Goal: Task Accomplishment & Management: Use online tool/utility

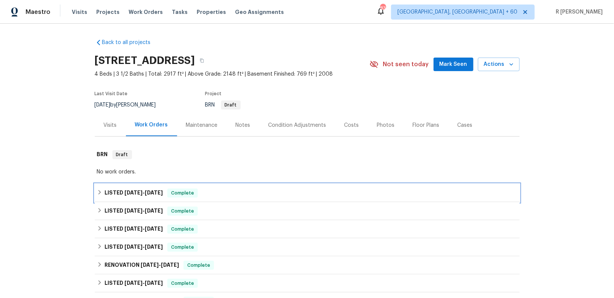
click at [131, 201] on div "LISTED [DATE] - [DATE] Complete" at bounding box center [307, 193] width 425 height 18
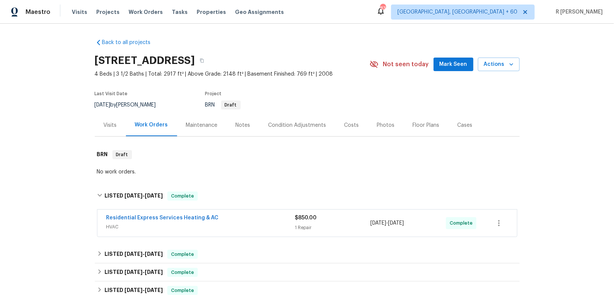
click at [232, 222] on div "Residential Express Services Heating & AC" at bounding box center [200, 218] width 189 height 9
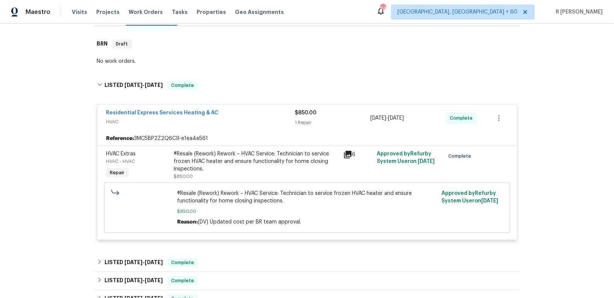
scroll to position [119, 0]
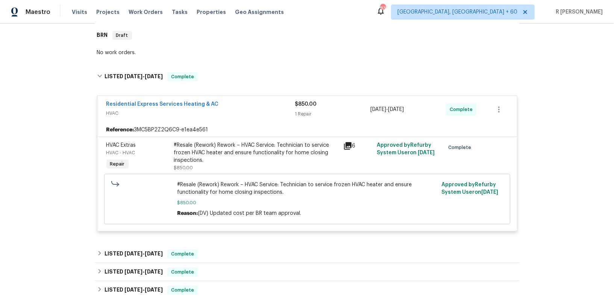
click at [141, 99] on div "Residential Express Services Heating & AC HVAC $850.00 1 Repair 8/21/2025 - 8/2…" at bounding box center [307, 109] width 420 height 27
click at [138, 102] on link "Residential Express Services Heating & AC" at bounding box center [162, 104] width 112 height 5
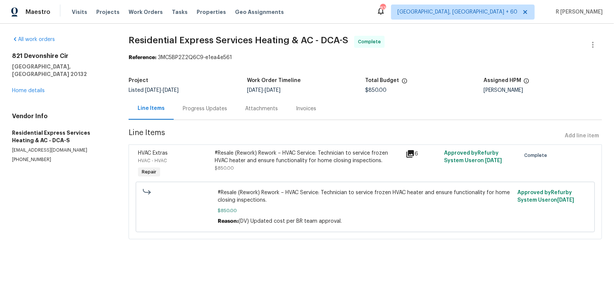
click at [201, 112] on div "Progress Updates" at bounding box center [205, 108] width 62 height 22
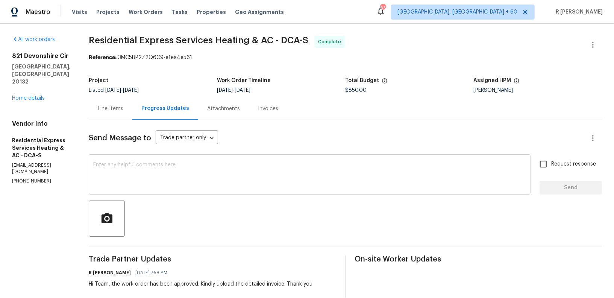
click at [265, 188] on textarea at bounding box center [309, 175] width 433 height 26
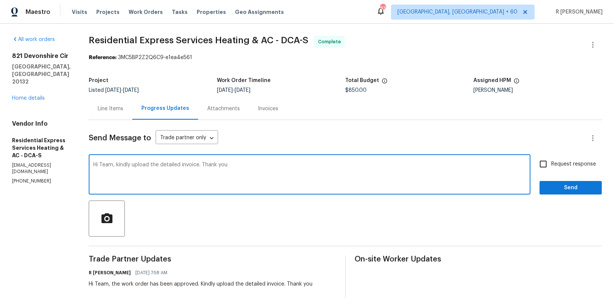
type textarea "Hi Team, kindly upload the detailed invoice. Thank you"
click at [580, 187] on span "Send" at bounding box center [571, 187] width 50 height 9
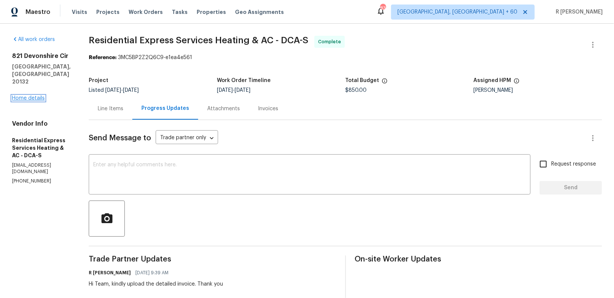
click at [24, 96] on link "Home details" at bounding box center [28, 98] width 33 height 5
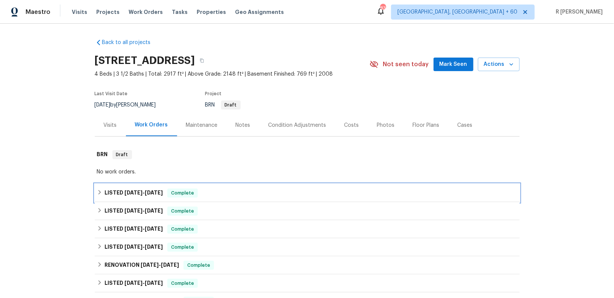
click at [126, 190] on span "8/15/25" at bounding box center [133, 192] width 18 height 5
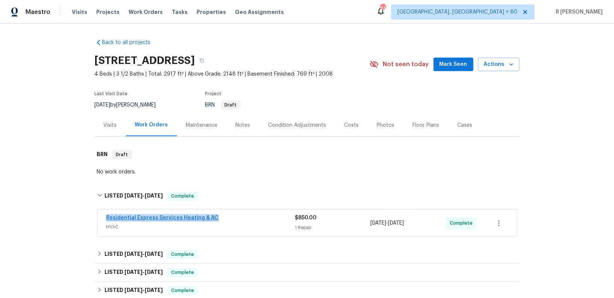
drag, startPoint x: 222, startPoint y: 220, endPoint x: 106, endPoint y: 217, distance: 116.3
click at [106, 217] on div "Residential Express Services Heating & AC" at bounding box center [200, 218] width 189 height 9
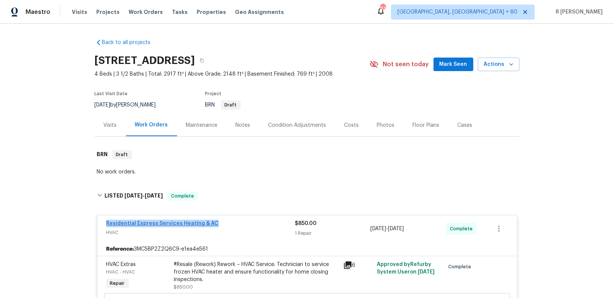
copy link "Residential Express Services Heating & AC"
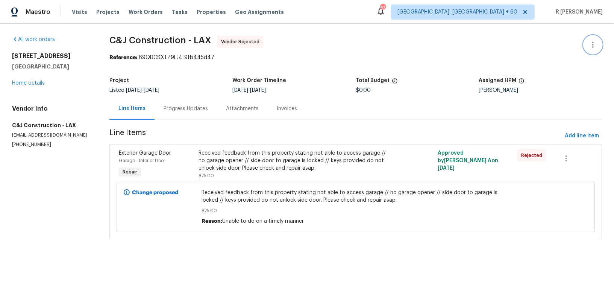
click at [595, 44] on icon "button" at bounding box center [593, 44] width 9 height 9
click at [571, 47] on li "Edit" at bounding box center [568, 44] width 81 height 12
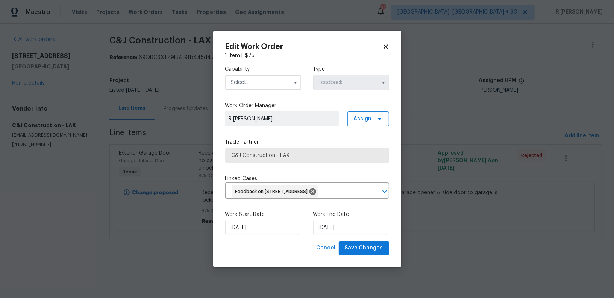
click at [267, 80] on input "text" at bounding box center [263, 82] width 76 height 15
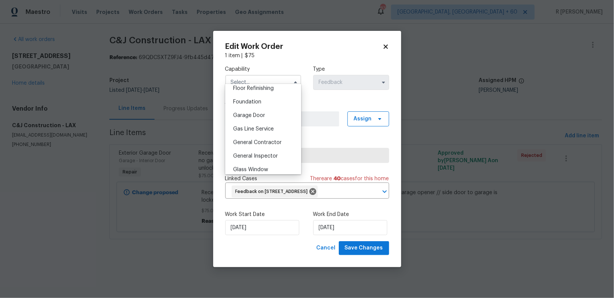
scroll to position [302, 0]
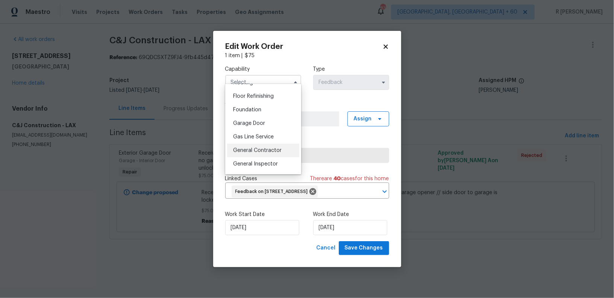
click at [270, 147] on div "General Contractor" at bounding box center [263, 151] width 72 height 14
type input "General Contractor"
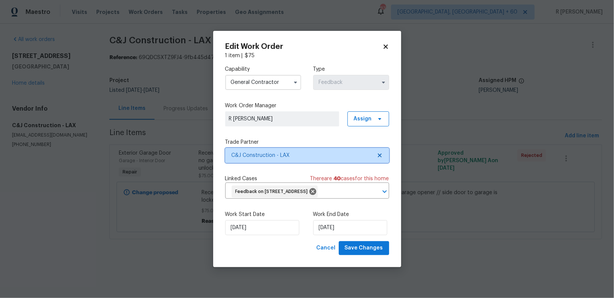
click at [272, 152] on span "C&J Construction - LAX" at bounding box center [302, 156] width 140 height 8
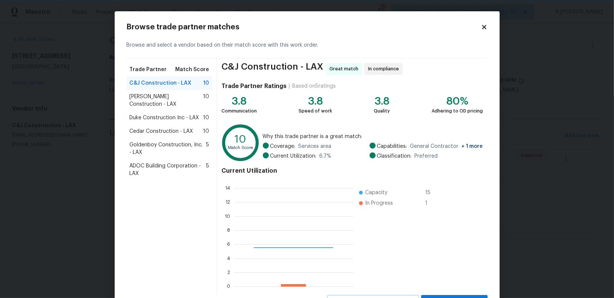
scroll to position [105, 119]
click at [151, 97] on span "Navarro Construction - LAX" at bounding box center [167, 100] width 74 height 15
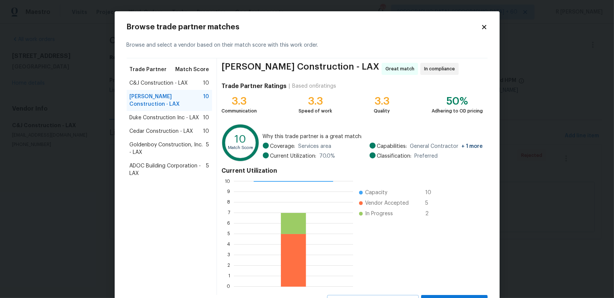
scroll to position [33, 0]
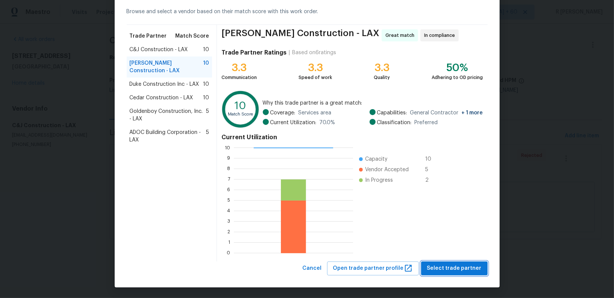
click at [450, 264] on span "Select trade partner" at bounding box center [454, 268] width 55 height 9
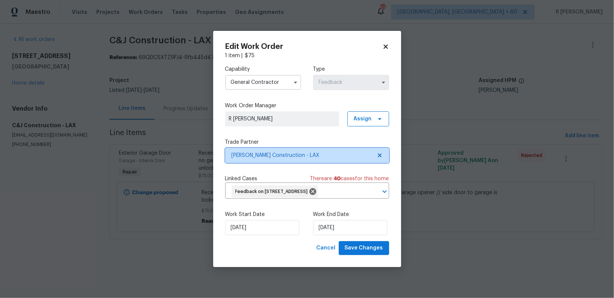
scroll to position [0, 0]
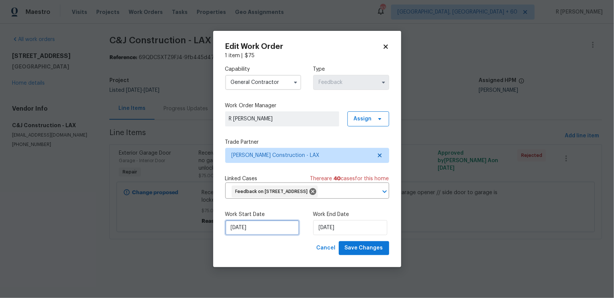
click at [252, 231] on input "31/08/2025" at bounding box center [262, 227] width 74 height 15
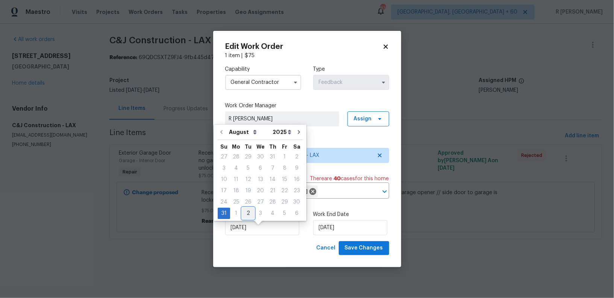
click at [243, 213] on div "2" at bounding box center [248, 213] width 12 height 11
type input "[DATE]"
select select "8"
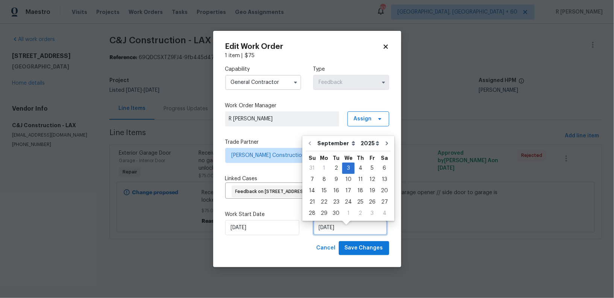
click at [336, 234] on input "03/09/2025" at bounding box center [350, 227] width 74 height 15
click at [359, 172] on div "4" at bounding box center [361, 168] width 12 height 11
type input "[DATE]"
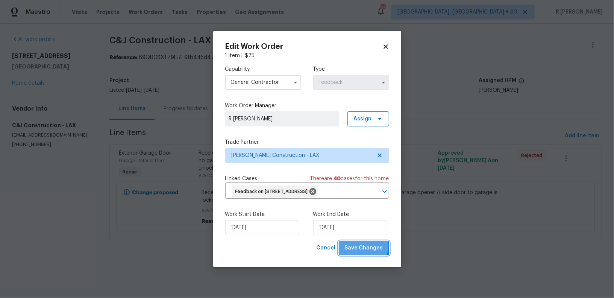
click at [364, 252] on span "Save Changes" at bounding box center [364, 247] width 38 height 9
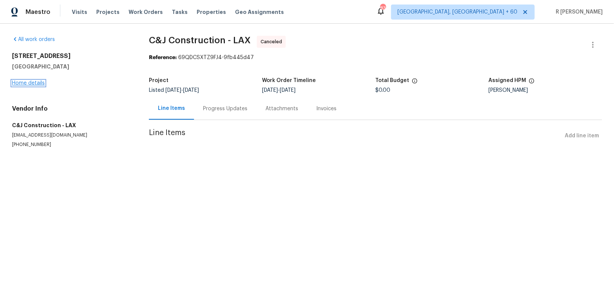
click at [30, 85] on link "Home details" at bounding box center [28, 82] width 33 height 5
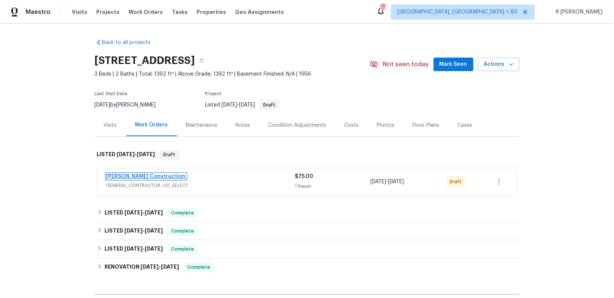
click at [138, 176] on link "Navarro Construction" at bounding box center [145, 176] width 79 height 5
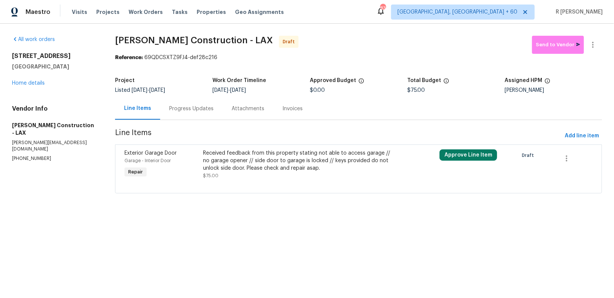
click at [190, 109] on div "Progress Updates" at bounding box center [191, 109] width 44 height 8
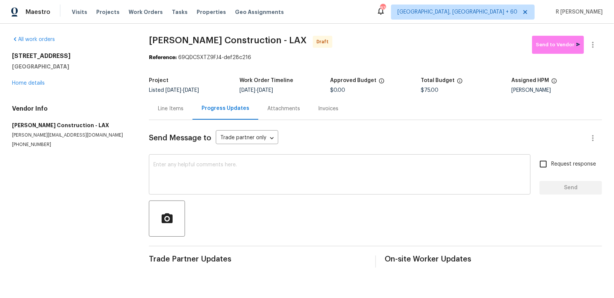
click at [234, 192] on div "x ​" at bounding box center [340, 175] width 382 height 38
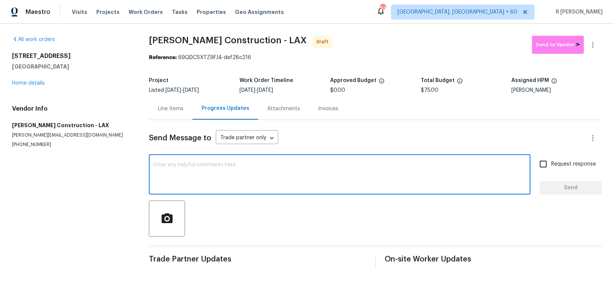
paste textarea "Hi this is (Yogesh) with Opendoor. I’m confirming you received the WO for the p…"
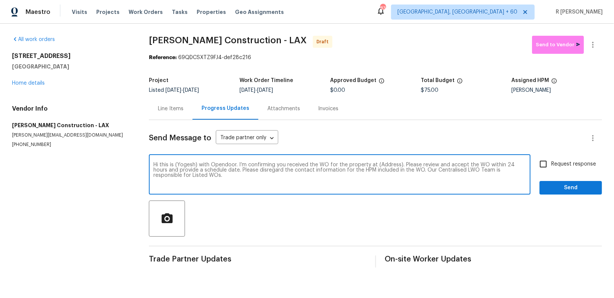
click at [382, 164] on textarea "Hi this is (Yogesh) with Opendoor. I’m confirming you received the WO for the p…" at bounding box center [339, 175] width 373 height 26
paste textarea "8755 Penfield Ave, Northridge, CA 91324"
type textarea "Hi this is (Yogesh) with Opendoor. I’m confirming you received the WO for the p…"
click at [572, 161] on span "Request response" at bounding box center [573, 164] width 45 height 8
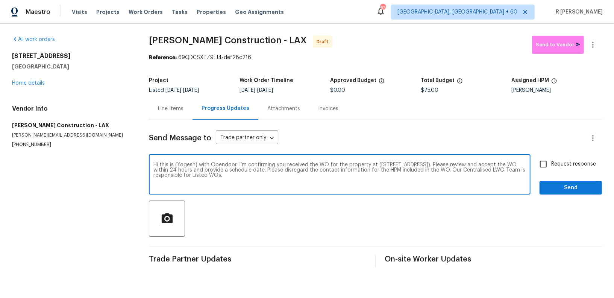
click at [551, 161] on input "Request response" at bounding box center [544, 164] width 16 height 16
checkbox input "true"
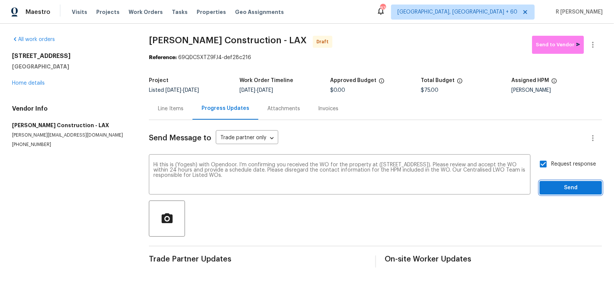
click at [564, 184] on span "Send" at bounding box center [571, 187] width 50 height 9
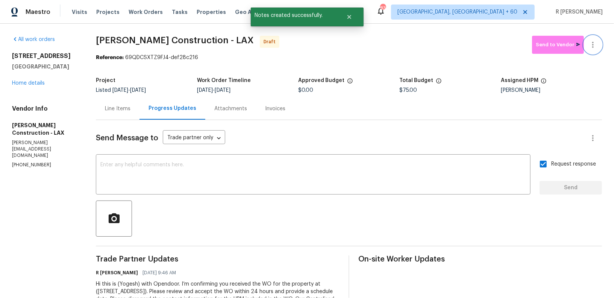
click at [596, 52] on button "button" at bounding box center [593, 45] width 18 height 18
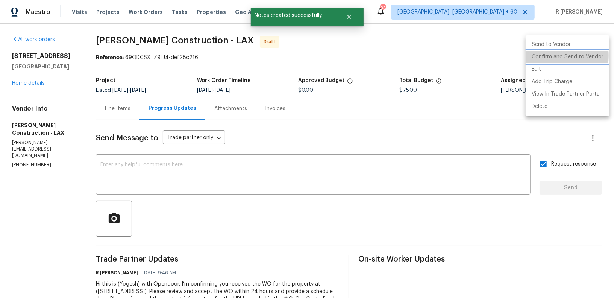
click at [537, 56] on li "Confirm and Send to Vendor" at bounding box center [568, 57] width 84 height 12
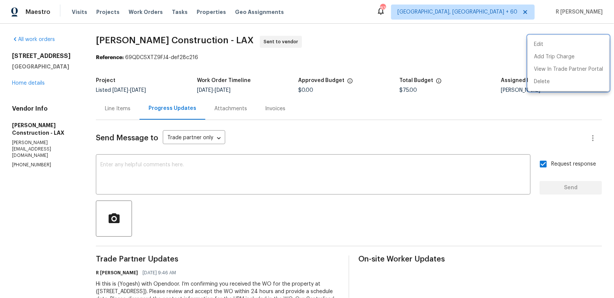
click at [361, 137] on div at bounding box center [307, 149] width 614 height 298
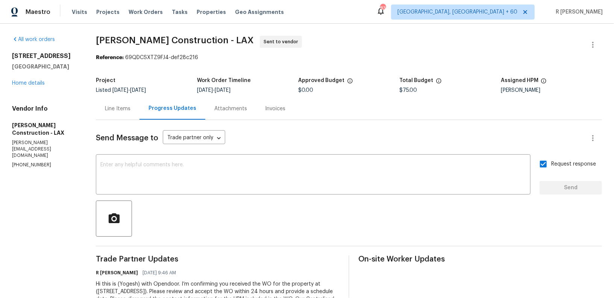
click at [36, 88] on div "All work orders 8755 Penfield Ave Northridge, CA 91324 Home details Vendor Info…" at bounding box center [45, 102] width 66 height 133
click at [29, 83] on link "Home details" at bounding box center [28, 82] width 33 height 5
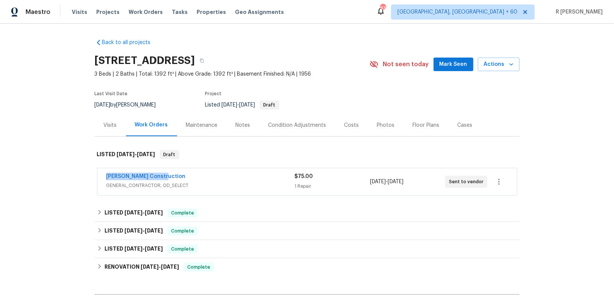
drag, startPoint x: 167, startPoint y: 178, endPoint x: 64, endPoint y: 168, distance: 102.7
click at [64, 168] on div "Back to all projects 8755 Penfield Ave, Northridge, CA 91324 3 Beds | 2 Baths |…" at bounding box center [307, 161] width 614 height 274
copy link "Navarro Construction"
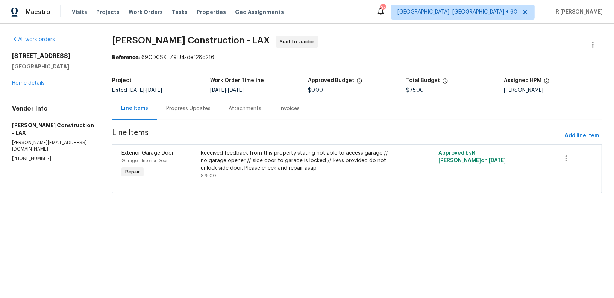
click at [241, 171] on div "Received feedback from this property stating not able to access garage // no ga…" at bounding box center [298, 160] width 194 height 23
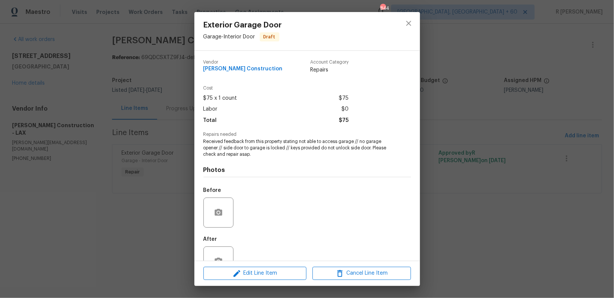
click at [242, 145] on span "Received feedback from this property stating not able to access garage // no ga…" at bounding box center [296, 147] width 187 height 19
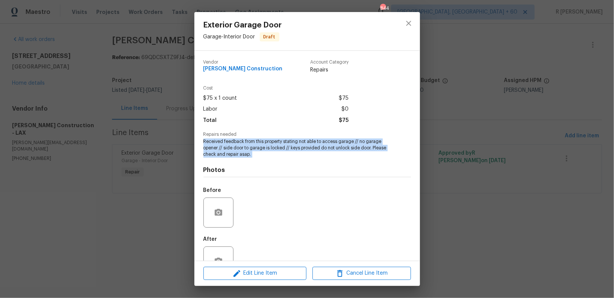
copy span "Received feedback from this property stating not able to access garage // no ga…"
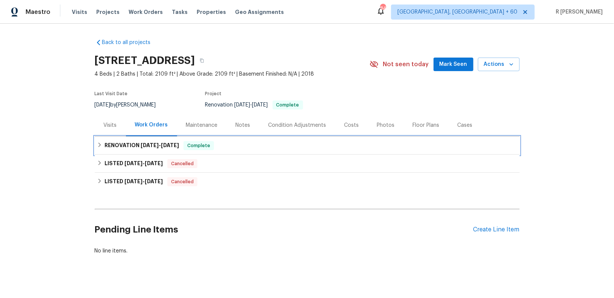
click at [129, 143] on h6 "RENOVATION [DATE] - [DATE]" at bounding box center [142, 145] width 74 height 9
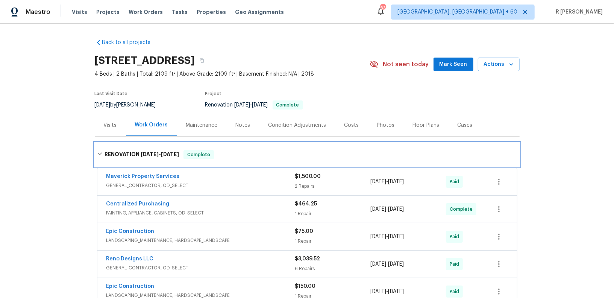
scroll to position [164, 0]
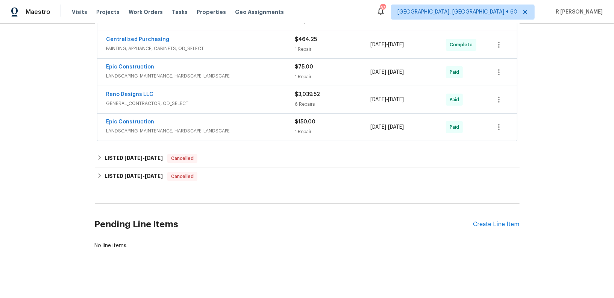
click at [492, 217] on div "Pending Line Items Create Line Item" at bounding box center [307, 224] width 425 height 35
click at [486, 221] on div "Create Line Item" at bounding box center [497, 224] width 46 height 7
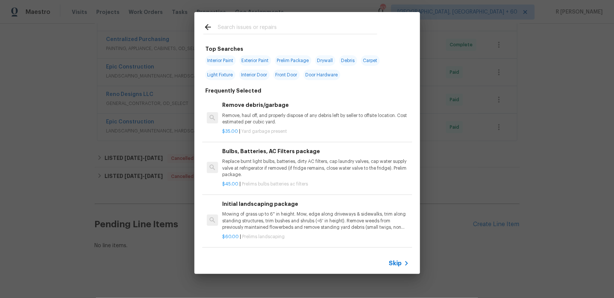
click at [258, 26] on input "text" at bounding box center [297, 28] width 159 height 11
type input "bathr"
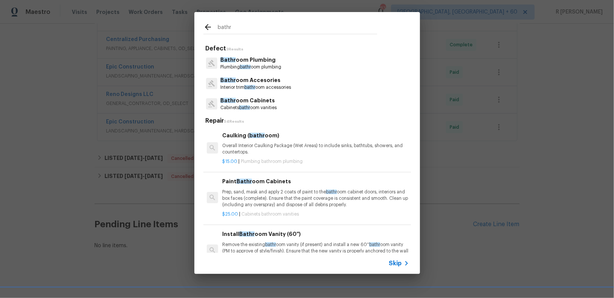
click at [246, 66] on span "bathr" at bounding box center [245, 67] width 11 height 5
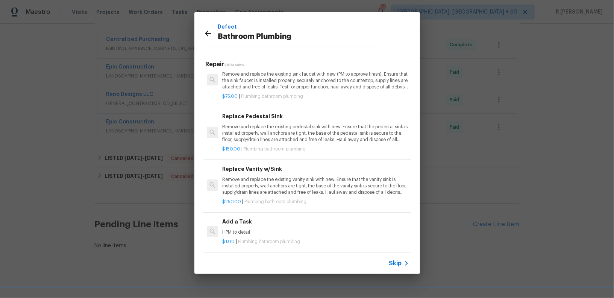
scroll to position [1087, 0]
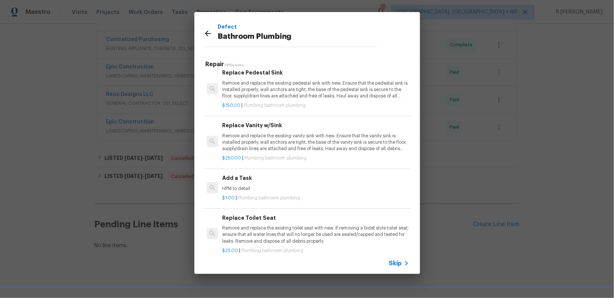
click at [240, 185] on p "HPM to detail" at bounding box center [315, 188] width 187 height 6
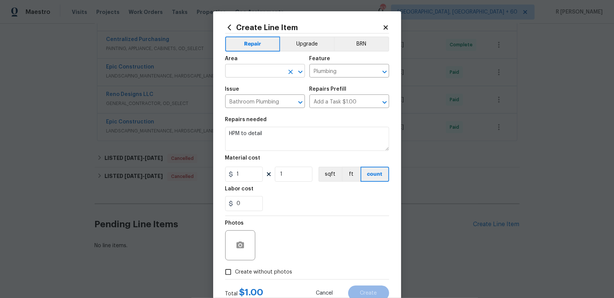
click at [246, 74] on input "text" at bounding box center [254, 72] width 59 height 12
click at [244, 97] on li "Interior Overall" at bounding box center [265, 101] width 80 height 12
type input "Interior Overall"
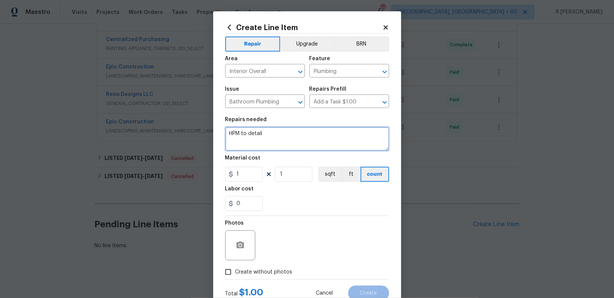
click at [247, 130] on textarea "HPM to detail" at bounding box center [307, 139] width 164 height 24
paste textarea "Received feedback that a toilet is clogged and overflowing. Identify the toilet…"
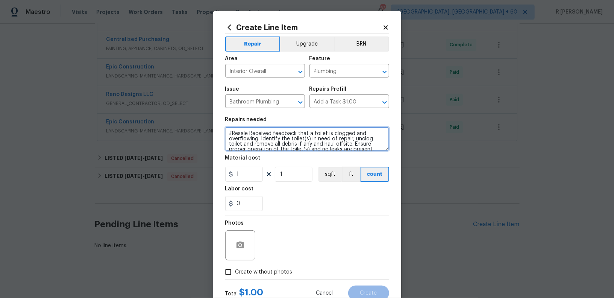
scroll to position [2, 0]
type textarea "#Resale Received feedback that a toilet is clogged and overflowing. Identify th…"
click at [246, 178] on input "1" at bounding box center [244, 174] width 38 height 15
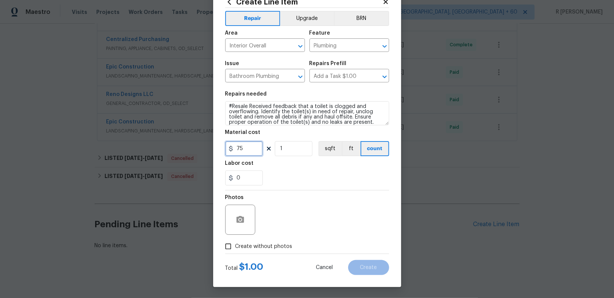
type input "75"
click at [268, 245] on span "Create without photos" at bounding box center [263, 247] width 57 height 8
click at [235, 245] on input "Create without photos" at bounding box center [228, 246] width 14 height 14
checkbox input "true"
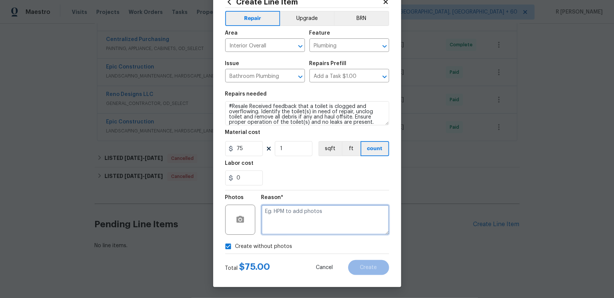
click at [330, 206] on textarea at bounding box center [325, 220] width 128 height 30
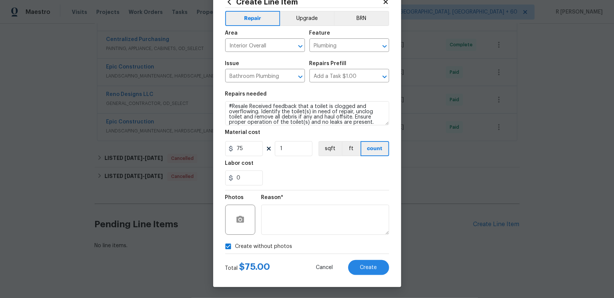
click at [371, 276] on div "Create Line Item Repair Upgrade BRN Area Interior Overall ​ Feature Plumbing ​ …" at bounding box center [307, 136] width 188 height 301
click at [368, 268] on span "Create" at bounding box center [368, 268] width 17 height 6
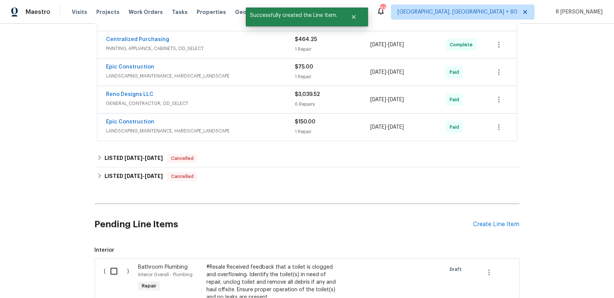
scroll to position [280, 0]
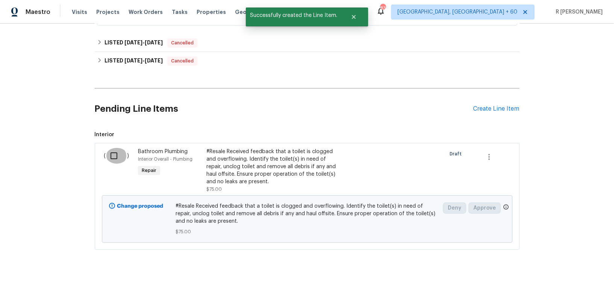
click at [114, 153] on input "checkbox" at bounding box center [116, 156] width 21 height 16
checkbox input "true"
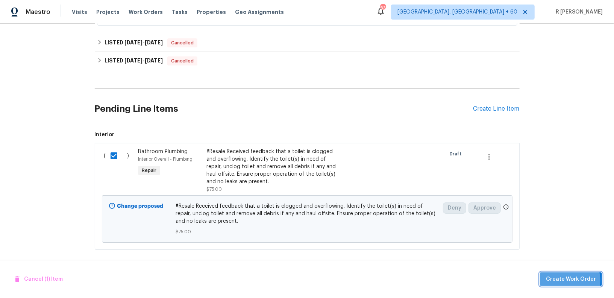
click at [568, 281] on span "Create Work Order" at bounding box center [571, 279] width 50 height 9
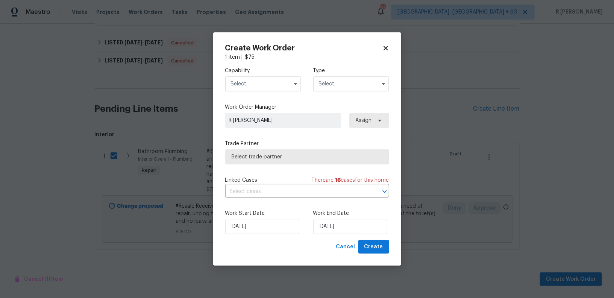
click at [279, 85] on input "text" at bounding box center [263, 83] width 76 height 15
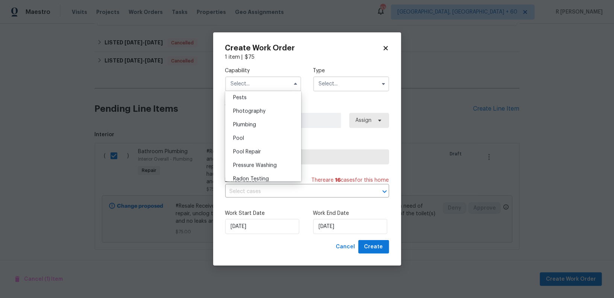
scroll to position [643, 0]
click at [252, 124] on div "Plumbing" at bounding box center [263, 129] width 72 height 14
type input "Plumbing"
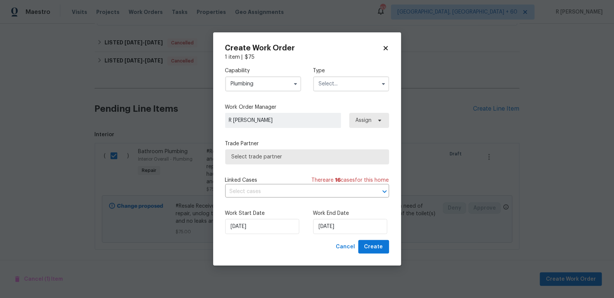
click at [348, 81] on input "text" at bounding box center [351, 83] width 76 height 15
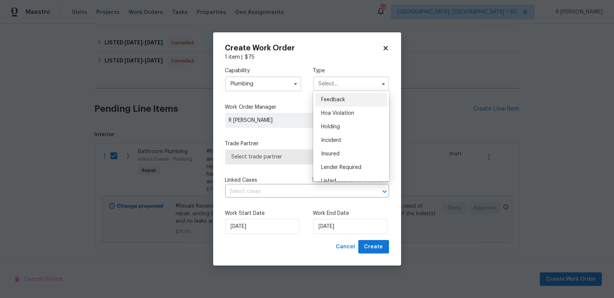
click at [348, 103] on div "Feedback" at bounding box center [351, 100] width 72 height 14
type input "Feedback"
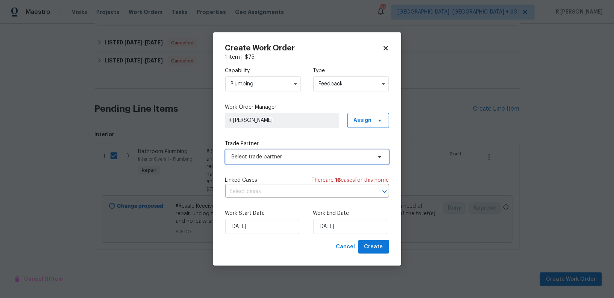
click at [262, 161] on span "Select trade partner" at bounding box center [307, 156] width 164 height 15
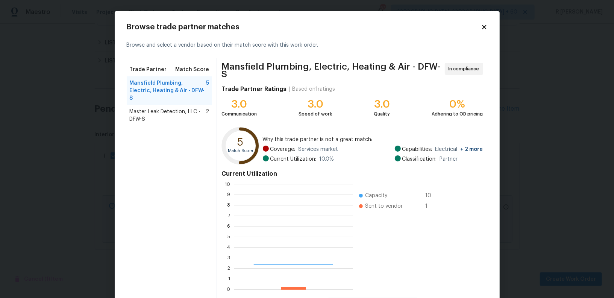
scroll to position [105, 119]
click at [489, 24] on div "Browse trade partner matches Browse and select a vendor based on their match sc…" at bounding box center [307, 167] width 385 height 313
click at [481, 24] on icon at bounding box center [484, 27] width 7 height 7
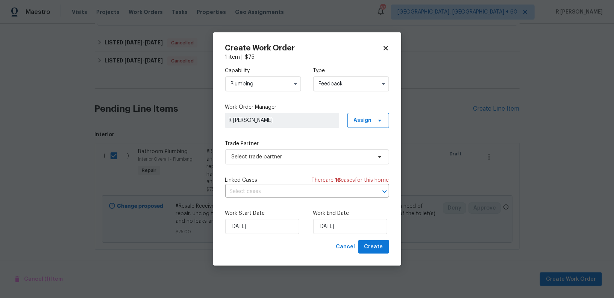
click at [251, 85] on input "Plumbing" at bounding box center [263, 83] width 76 height 15
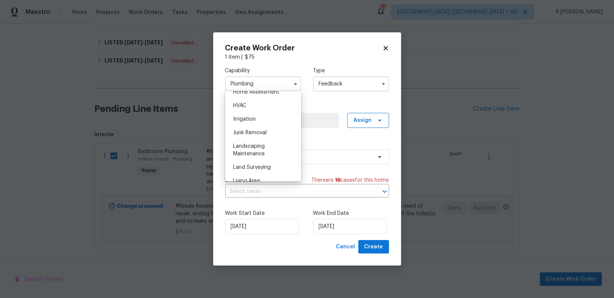
scroll to position [337, 0]
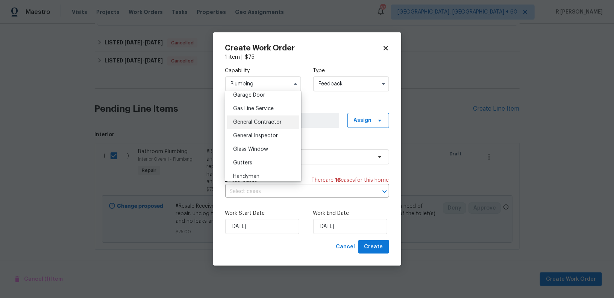
click at [272, 117] on div "General Contractor" at bounding box center [263, 122] width 72 height 14
type input "General Contractor"
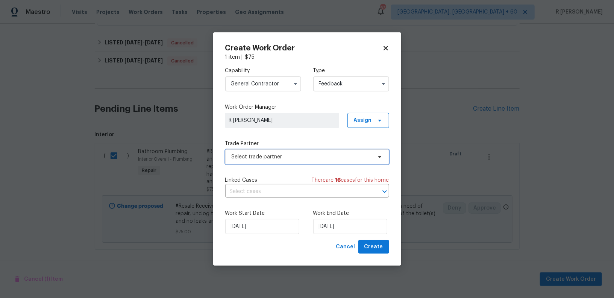
click at [259, 155] on span "Select trade partner" at bounding box center [302, 157] width 140 height 8
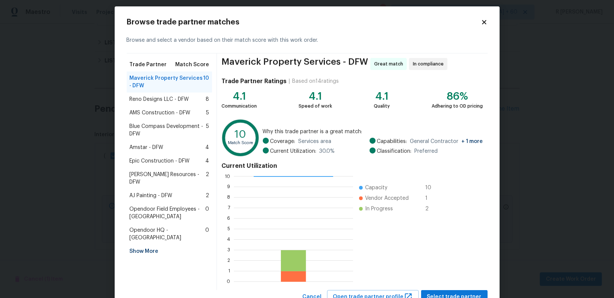
scroll to position [33, 0]
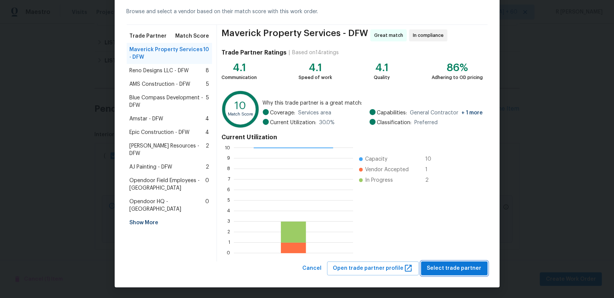
click at [451, 274] on button "Select trade partner" at bounding box center [454, 268] width 67 height 14
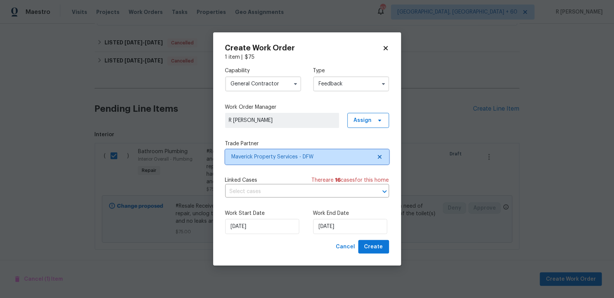
scroll to position [0, 0]
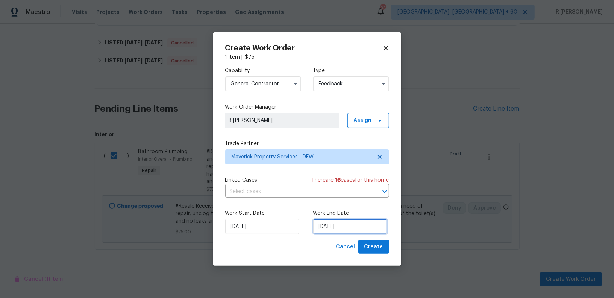
click at [324, 224] on input "[DATE]" at bounding box center [350, 226] width 74 height 15
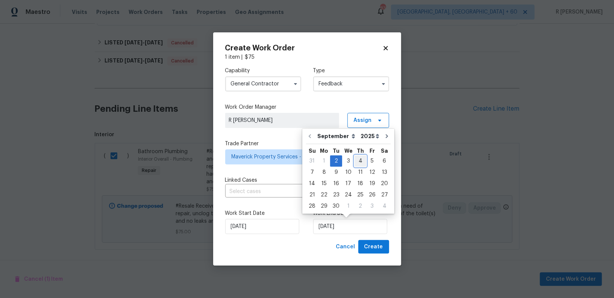
click at [355, 161] on div "4" at bounding box center [361, 161] width 12 height 11
type input "[DATE]"
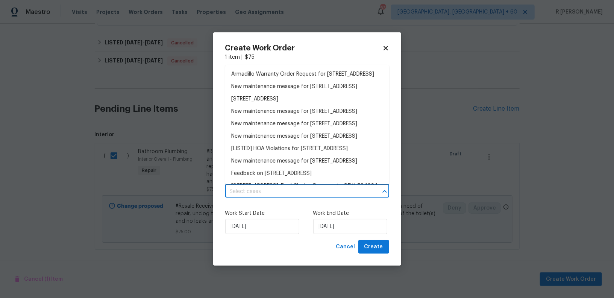
click at [303, 191] on input "text" at bounding box center [296, 192] width 143 height 12
click at [256, 92] on li "New maintenance message for 2949 Open Range Dr , Celina, TX 75009" at bounding box center [307, 86] width 164 height 12
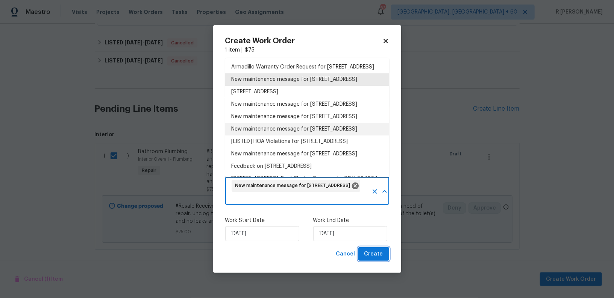
click at [375, 252] on span "Create" at bounding box center [373, 253] width 19 height 9
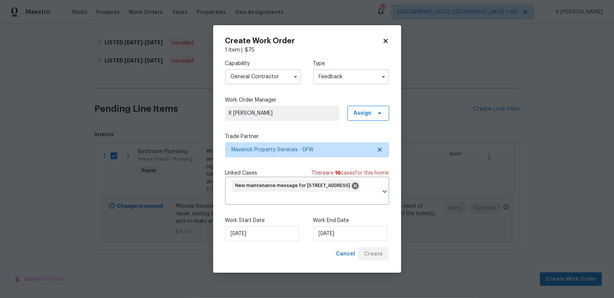
checkbox input "false"
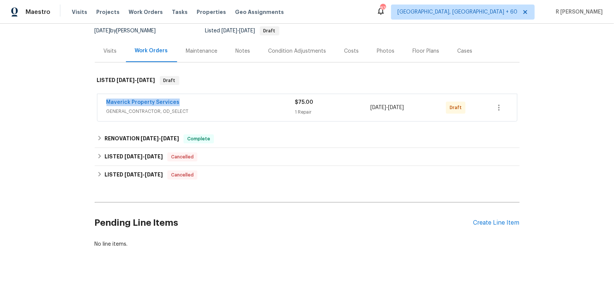
drag, startPoint x: 181, startPoint y: 100, endPoint x: 13, endPoint y: 100, distance: 168.1
click at [13, 100] on div "Back to all projects 2949 Open Range Dr, Celina, TX 75009 4 Beds | 2 Baths | To…" at bounding box center [307, 161] width 614 height 274
copy link "Maverick Property Services"
click at [147, 103] on link "Maverick Property Services" at bounding box center [142, 102] width 73 height 5
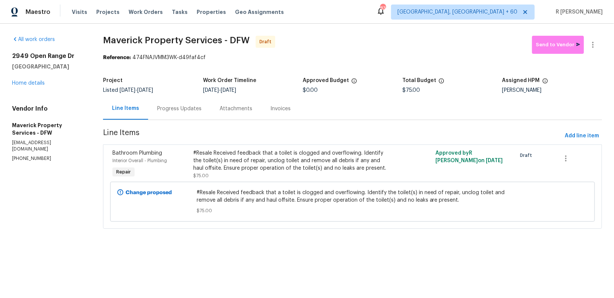
click at [202, 109] on div "Progress Updates" at bounding box center [179, 109] width 44 height 8
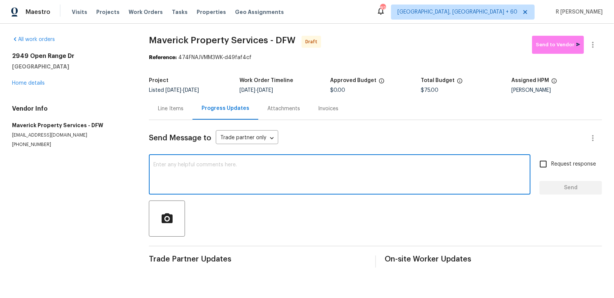
click at [267, 165] on textarea at bounding box center [339, 175] width 373 height 26
paste textarea "Hi this is (Yogesh) with Opendoor. I’m confirming you received the WO for the p…"
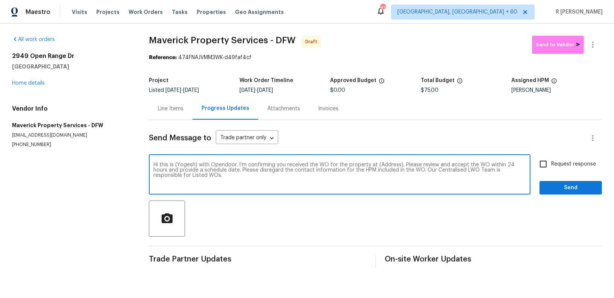
click at [381, 164] on textarea "Hi this is (Yogesh) with Opendoor. I’m confirming you received the WO for the p…" at bounding box center [339, 175] width 373 height 26
paste textarea "2949 Open Range Dr, Celina, TX 75009"
type textarea "Hi this is (Yogesh) with Opendoor. I’m confirming you received the WO for the p…"
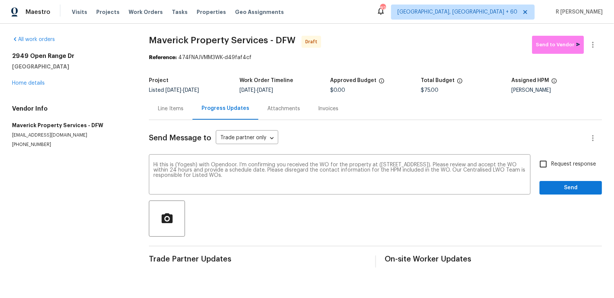
click at [576, 160] on span "Request response" at bounding box center [573, 164] width 45 height 8
click at [551, 160] on input "Request response" at bounding box center [544, 164] width 16 height 16
checkbox input "true"
click at [565, 187] on span "Send" at bounding box center [571, 187] width 50 height 9
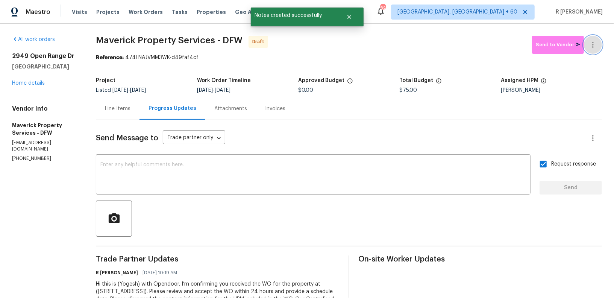
click at [585, 42] on button "button" at bounding box center [593, 45] width 18 height 18
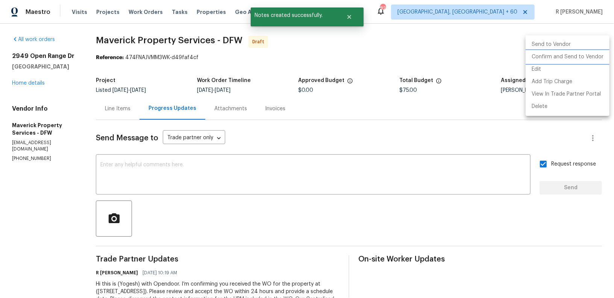
click at [557, 57] on li "Confirm and Send to Vendor" at bounding box center [568, 57] width 84 height 12
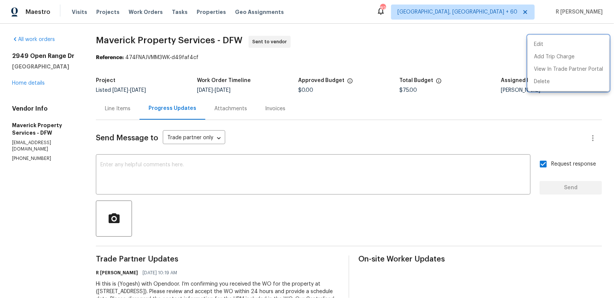
click at [383, 18] on div at bounding box center [307, 149] width 614 height 298
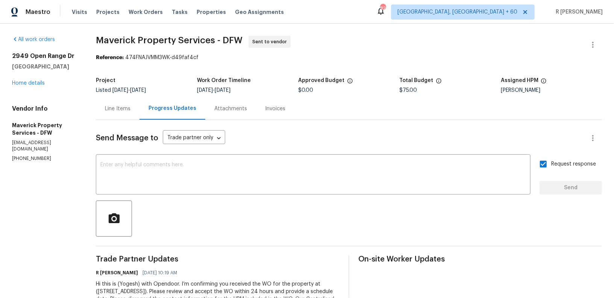
click at [321, 8] on div "Maestro Visits Projects Work Orders Tasks Properties Geo Assignments 826 Greens…" at bounding box center [307, 12] width 614 height 24
click at [335, 19] on div "Maestro Visits Projects Work Orders Tasks Properties Geo Assignments 826 Greens…" at bounding box center [307, 12] width 614 height 24
click at [238, 44] on span "Maverick Property Services - DFW" at bounding box center [169, 40] width 147 height 9
drag, startPoint x: 238, startPoint y: 43, endPoint x: 118, endPoint y: 39, distance: 119.3
click at [118, 39] on div "All work orders 2949 Open Range Dr Celina, TX 75009 Home details Vendor Info Ma…" at bounding box center [307, 178] width 614 height 308
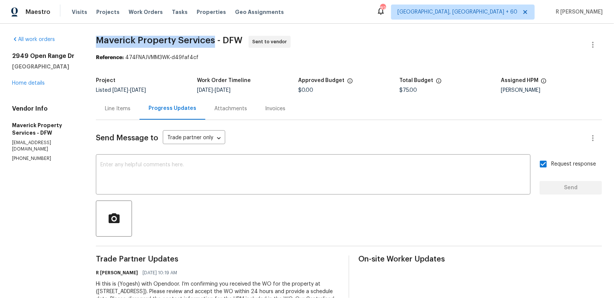
copy span "Maverick Property Services"
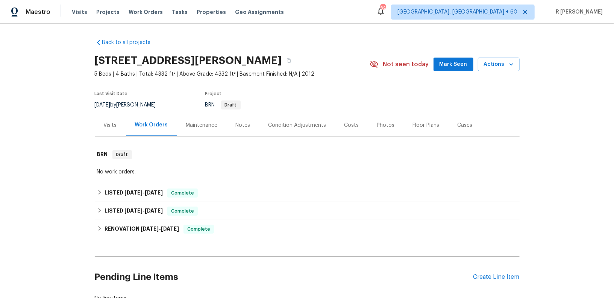
scroll to position [55, 0]
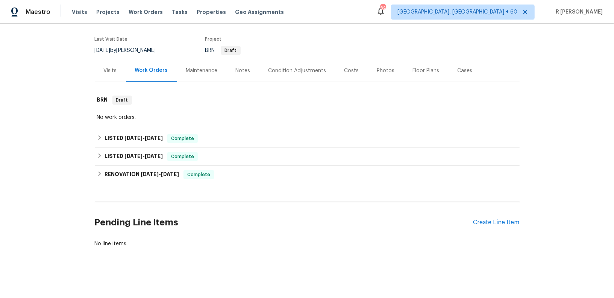
click at [484, 229] on div "Pending Line Items Create Line Item" at bounding box center [307, 222] width 425 height 35
click at [484, 226] on div "Pending Line Items Create Line Item" at bounding box center [307, 222] width 425 height 35
click at [483, 223] on div "Create Line Item" at bounding box center [497, 222] width 46 height 7
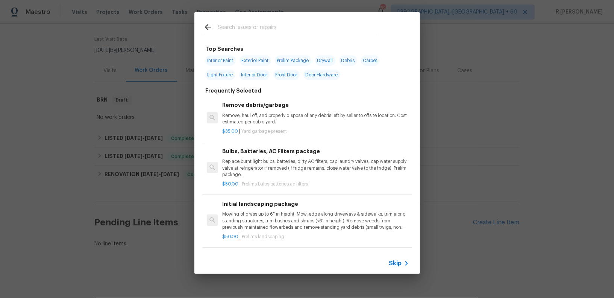
click at [269, 27] on input "text" at bounding box center [297, 28] width 159 height 11
type input "cabi"
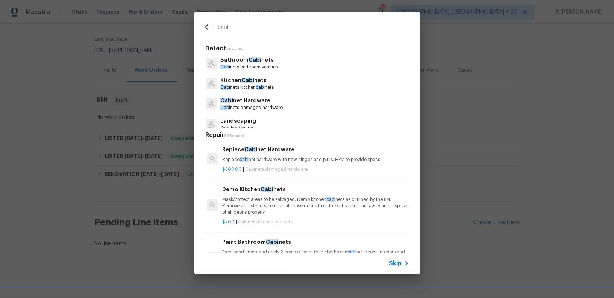
click at [244, 81] on span "Cabi" at bounding box center [247, 79] width 13 height 5
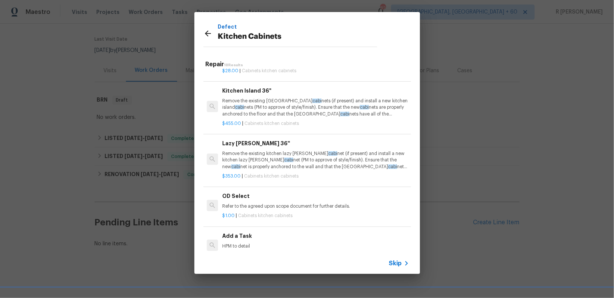
scroll to position [725, 0]
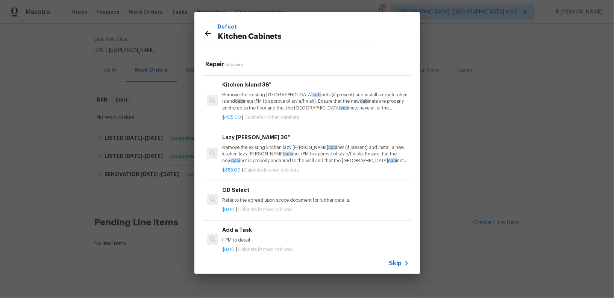
click at [249, 226] on h6 "Add a Task" at bounding box center [315, 230] width 187 height 8
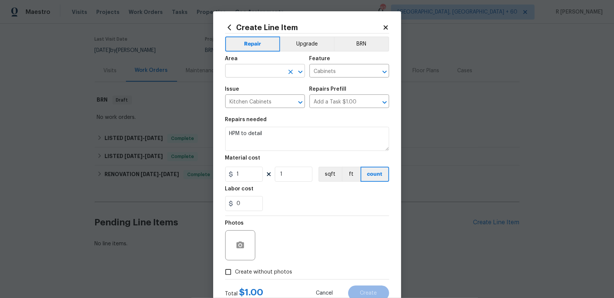
click at [248, 75] on input "text" at bounding box center [254, 72] width 59 height 12
click at [275, 103] on li "Interior Overall" at bounding box center [265, 101] width 80 height 12
type input "Interior Overall"
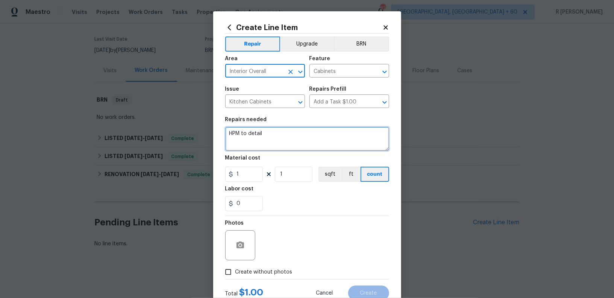
click at [259, 129] on textarea "HPM to detail" at bounding box center [307, 139] width 164 height 24
paste textarea "Kitchen cabinet door is fall off. Adjust cabinet door so it is hanging as inten…"
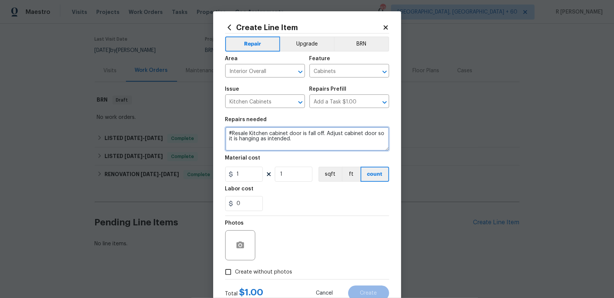
type textarea "#Resale Kitchen cabinet door is fall off. Adjust cabinet door so it is hanging …"
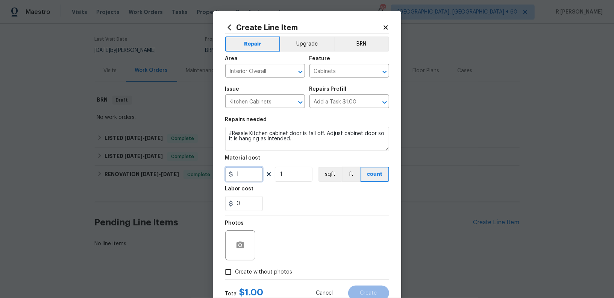
click at [244, 178] on input "1" at bounding box center [244, 174] width 38 height 15
type input "75"
click at [272, 271] on span "Create without photos" at bounding box center [263, 272] width 57 height 8
click at [235, 271] on input "Create without photos" at bounding box center [228, 272] width 14 height 14
checkbox input "true"
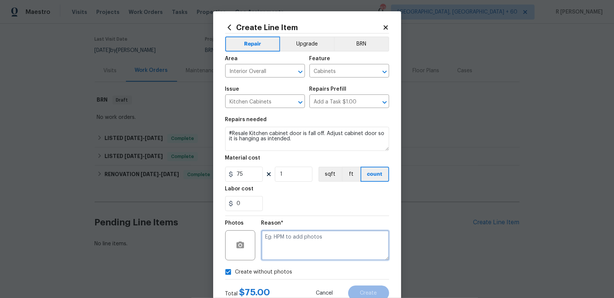
click at [324, 233] on textarea at bounding box center [325, 245] width 128 height 30
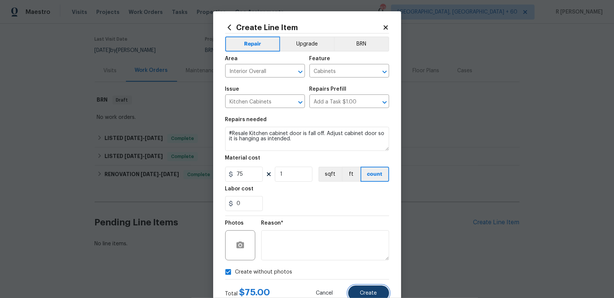
click at [369, 291] on span "Create" at bounding box center [368, 293] width 17 height 6
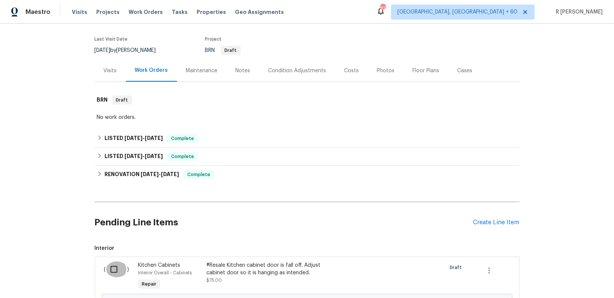
click at [112, 267] on input "checkbox" at bounding box center [116, 269] width 21 height 16
checkbox input "true"
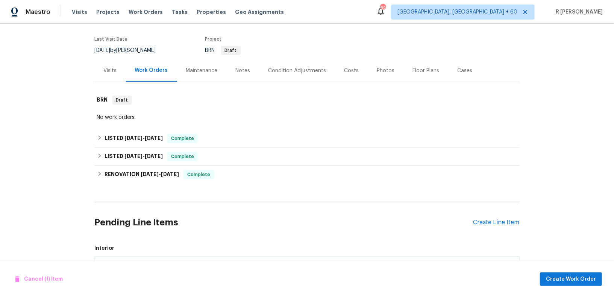
click at [574, 286] on div "Cancel (1) Item Create Work Order" at bounding box center [307, 279] width 614 height 38
click at [571, 282] on span "Create Work Order" at bounding box center [571, 279] width 50 height 9
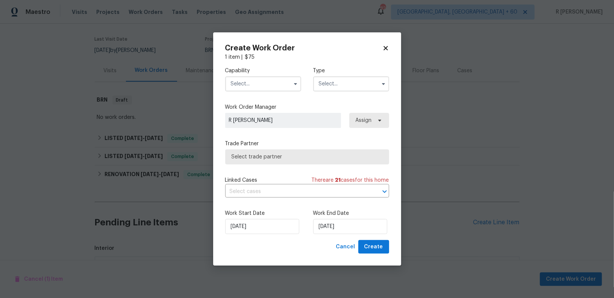
click at [281, 84] on input "text" at bounding box center [263, 83] width 76 height 15
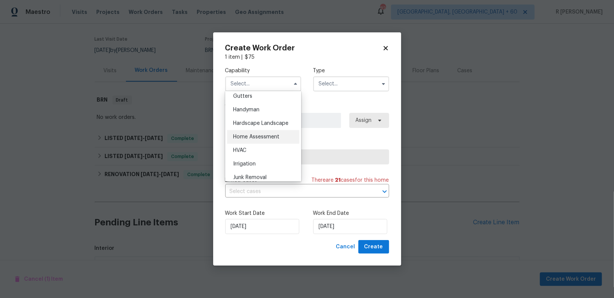
scroll to position [396, 0]
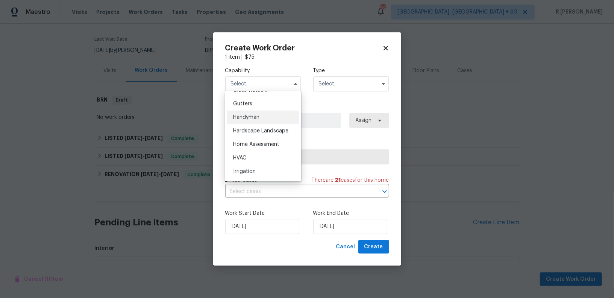
click at [255, 115] on span "Handyman" at bounding box center [246, 117] width 26 height 5
type input "Handyman"
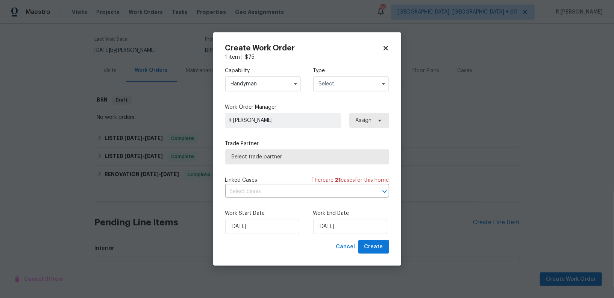
click at [351, 83] on input "text" at bounding box center [351, 83] width 76 height 15
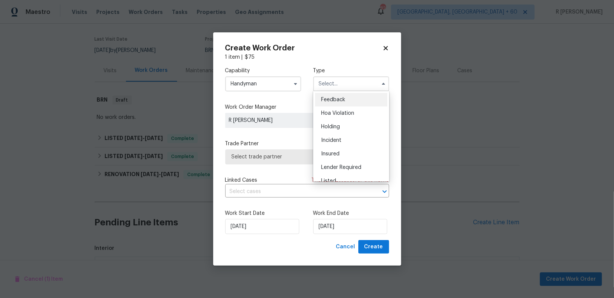
click at [340, 104] on div "Feedback" at bounding box center [351, 100] width 72 height 14
type input "Feedback"
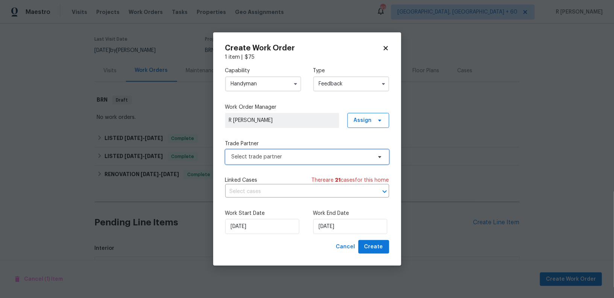
click at [283, 150] on span "Select trade partner" at bounding box center [307, 156] width 164 height 15
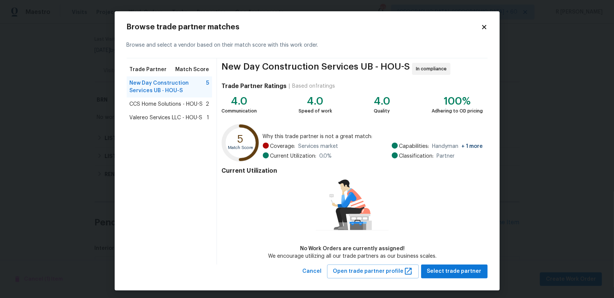
click at [487, 25] on icon at bounding box center [484, 27] width 7 height 7
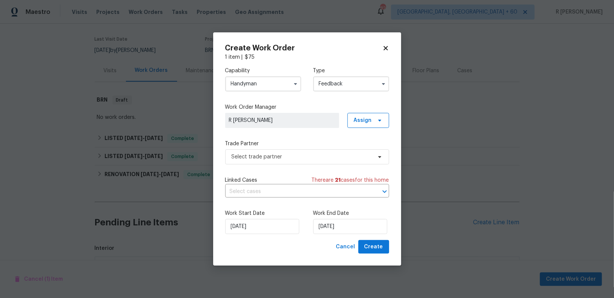
click at [249, 87] on input "Handyman" at bounding box center [263, 83] width 76 height 15
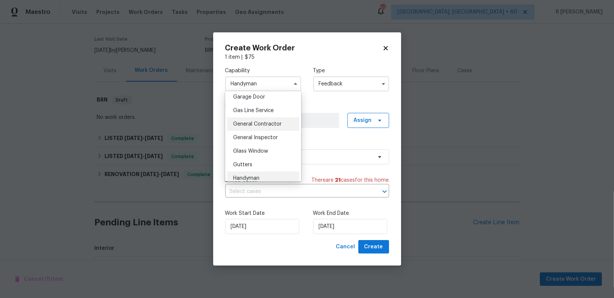
scroll to position [336, 0]
click at [260, 123] on span "General Contractor" at bounding box center [257, 122] width 49 height 5
type input "General Contractor"
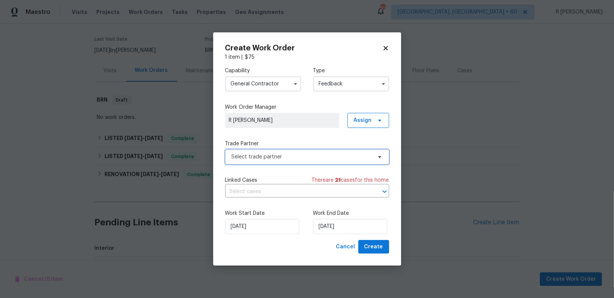
click at [267, 157] on span "Select trade partner" at bounding box center [302, 157] width 140 height 8
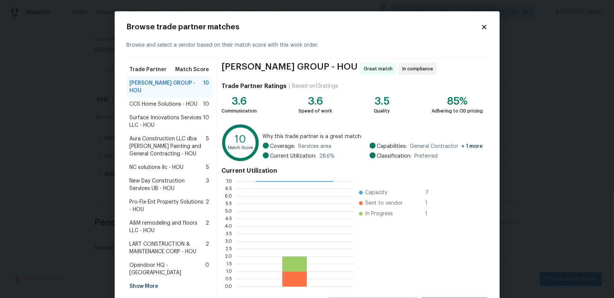
scroll to position [33, 0]
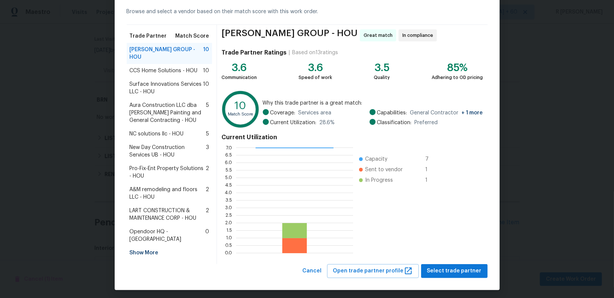
click at [159, 95] on span "Surface Innovations Services LLC - HOU" at bounding box center [167, 87] width 74 height 15
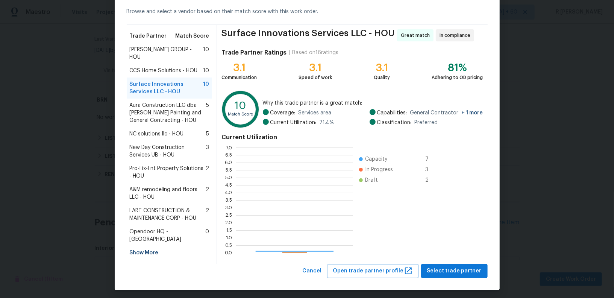
scroll to position [105, 117]
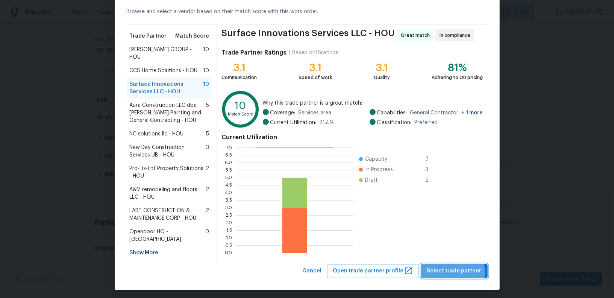
click at [453, 270] on span "Select trade partner" at bounding box center [454, 270] width 55 height 9
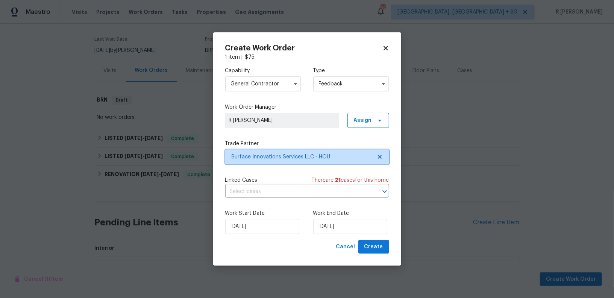
scroll to position [0, 0]
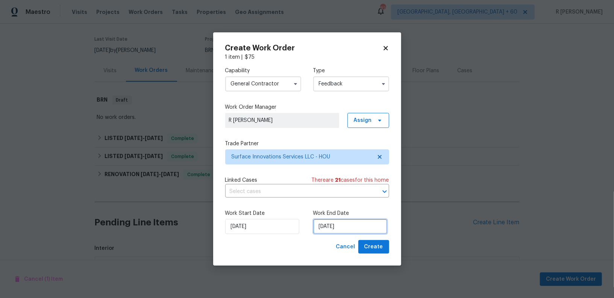
click at [335, 233] on input "[DATE]" at bounding box center [350, 226] width 74 height 15
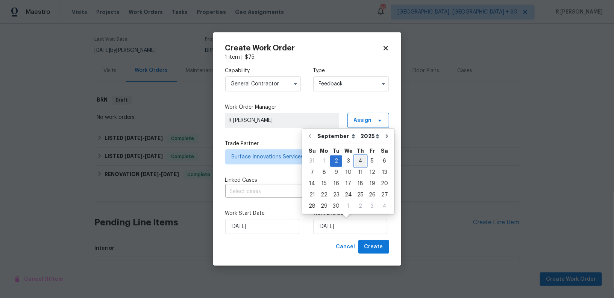
click at [358, 162] on div "4" at bounding box center [361, 161] width 12 height 11
type input "[DATE]"
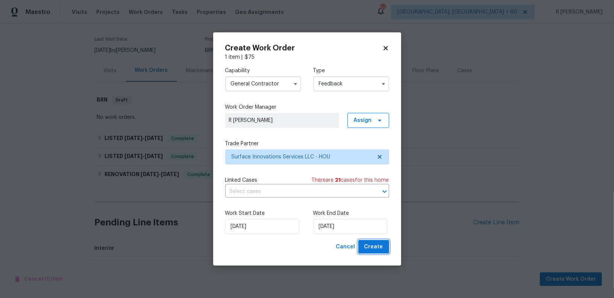
click at [375, 246] on span "Create" at bounding box center [373, 246] width 19 height 9
checkbox input "false"
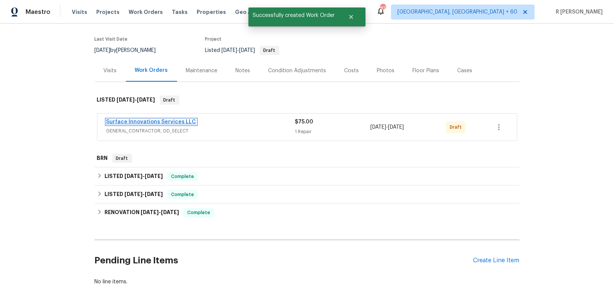
click at [141, 119] on link "Surface Innovations Services LLC" at bounding box center [151, 121] width 90 height 5
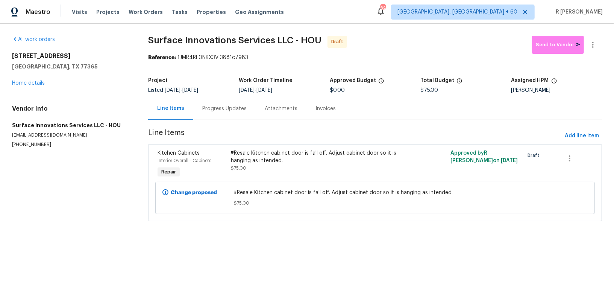
click at [239, 97] on div "Progress Updates" at bounding box center [224, 108] width 62 height 22
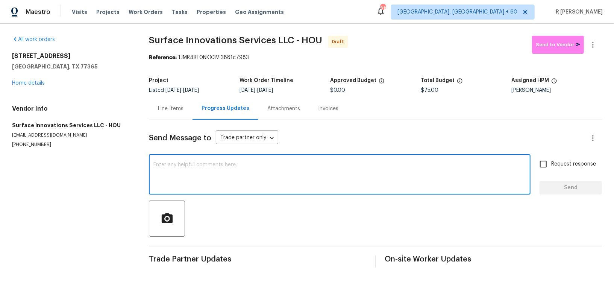
click at [244, 178] on textarea at bounding box center [339, 175] width 373 height 26
paste textarea "Hi this is (Yogesh) with Opendoor. I’m confirming you received the WO for the p…"
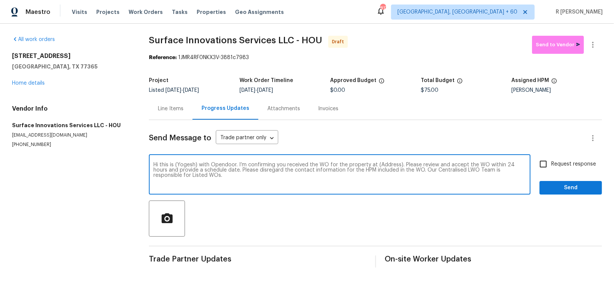
click at [383, 165] on textarea "Hi this is (Yogesh) with Opendoor. I’m confirming you received the WO for the p…" at bounding box center [339, 175] width 373 height 26
paste textarea "[STREET_ADDRESS][PERSON_NAME]"
type textarea "Hi this is (Yogesh) with Opendoor. I’m confirming you received the WO for the p…"
click at [590, 162] on span "Request response" at bounding box center [573, 164] width 45 height 8
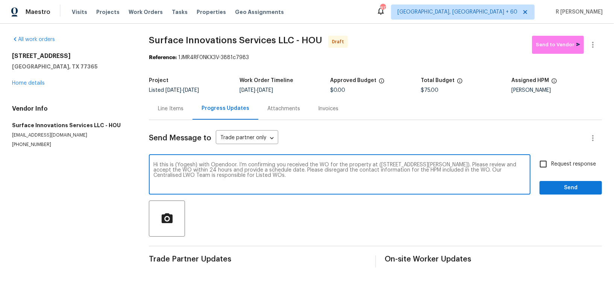
click at [551, 162] on input "Request response" at bounding box center [544, 164] width 16 height 16
checkbox input "true"
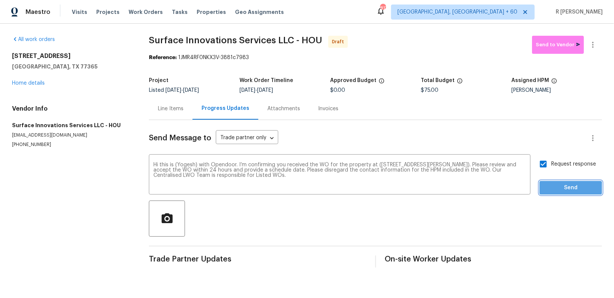
click at [551, 190] on span "Send" at bounding box center [571, 187] width 50 height 9
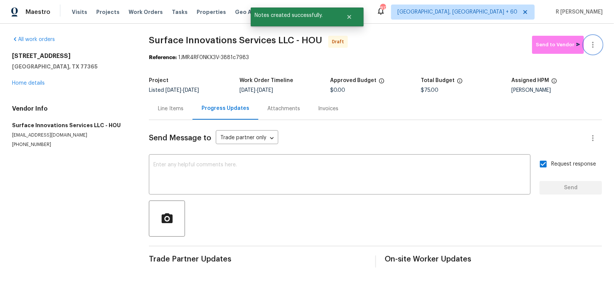
click at [590, 41] on icon "button" at bounding box center [593, 44] width 9 height 9
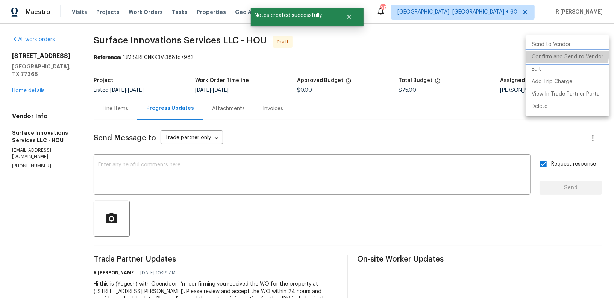
click at [545, 53] on li "Confirm and Send to Vendor" at bounding box center [568, 57] width 84 height 12
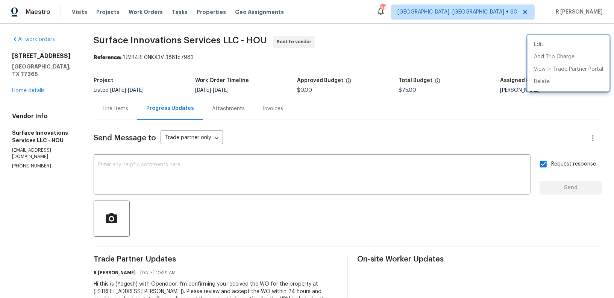
click at [24, 77] on div at bounding box center [307, 149] width 614 height 298
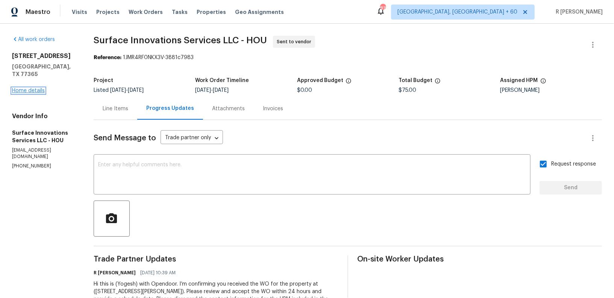
click at [23, 88] on link "Home details" at bounding box center [28, 90] width 33 height 5
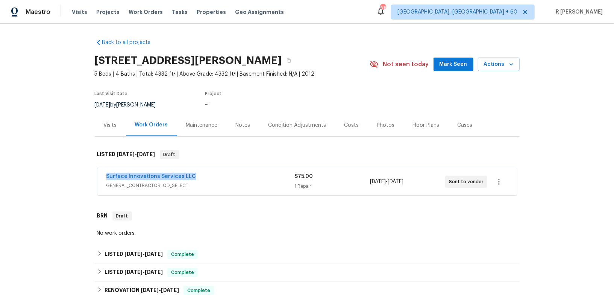
drag, startPoint x: 196, startPoint y: 176, endPoint x: 27, endPoint y: 176, distance: 169.6
click at [27, 176] on div "Back to all projects [STREET_ADDRESS][PERSON_NAME] 5 Beds | 4 Baths | Total: 43…" at bounding box center [307, 161] width 614 height 274
copy link "Surface Innovations Services LLC"
